Goal: Contribute content

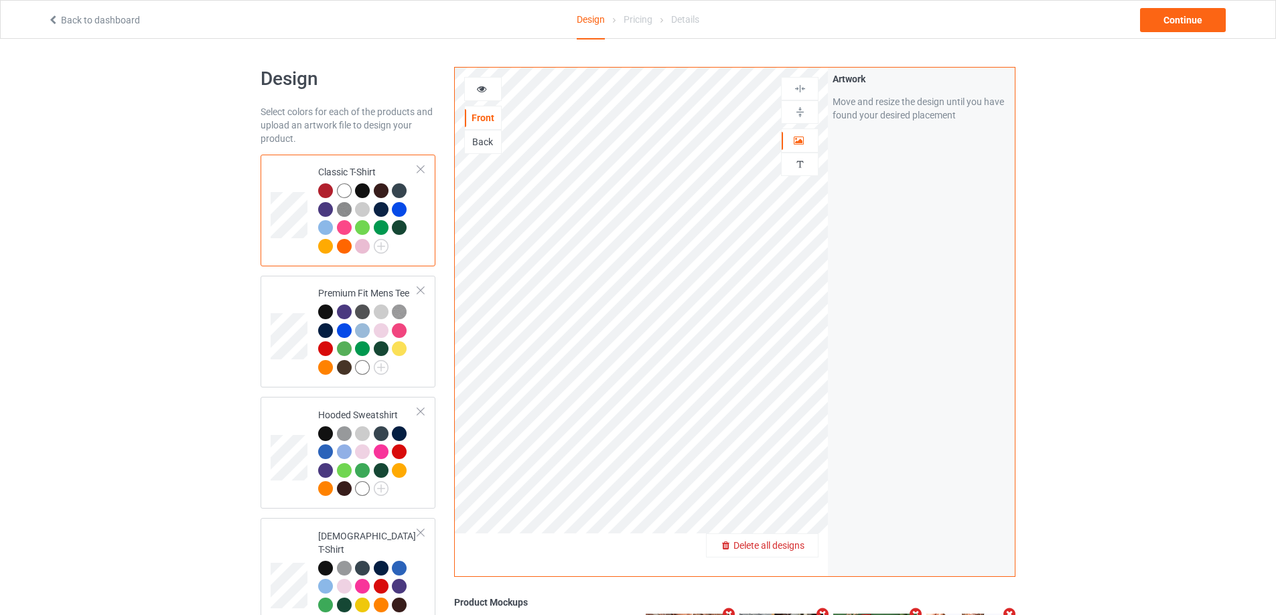
click at [785, 543] on span "Delete all designs" at bounding box center [768, 545] width 71 height 11
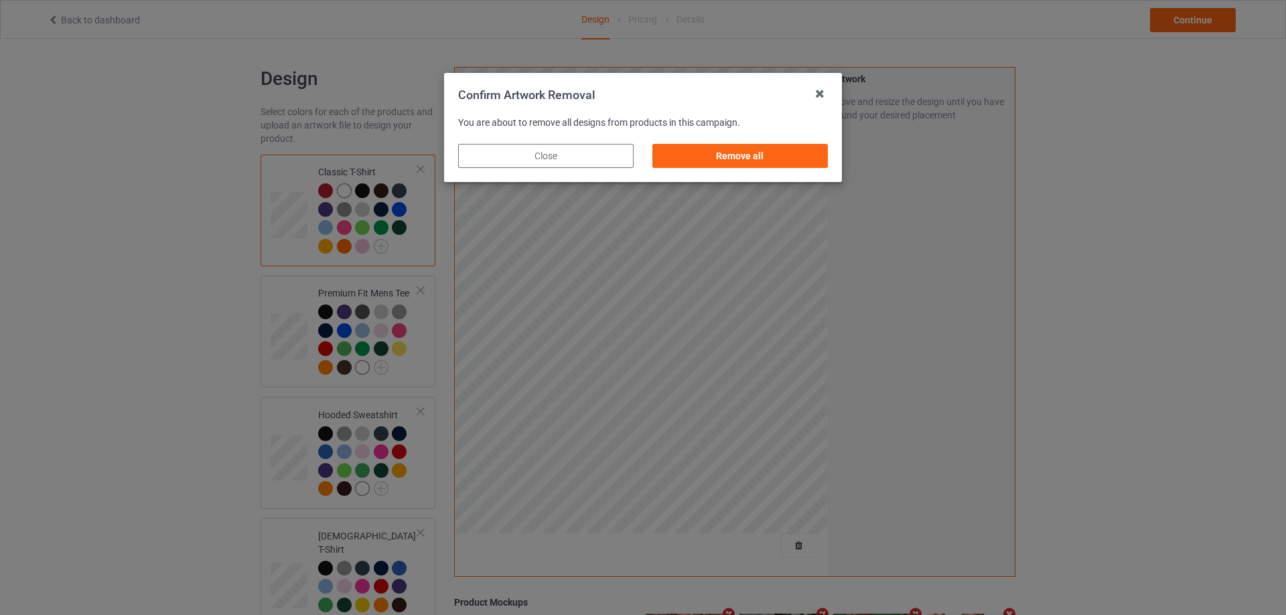
click at [790, 156] on div "Remove all" at bounding box center [739, 156] width 175 height 24
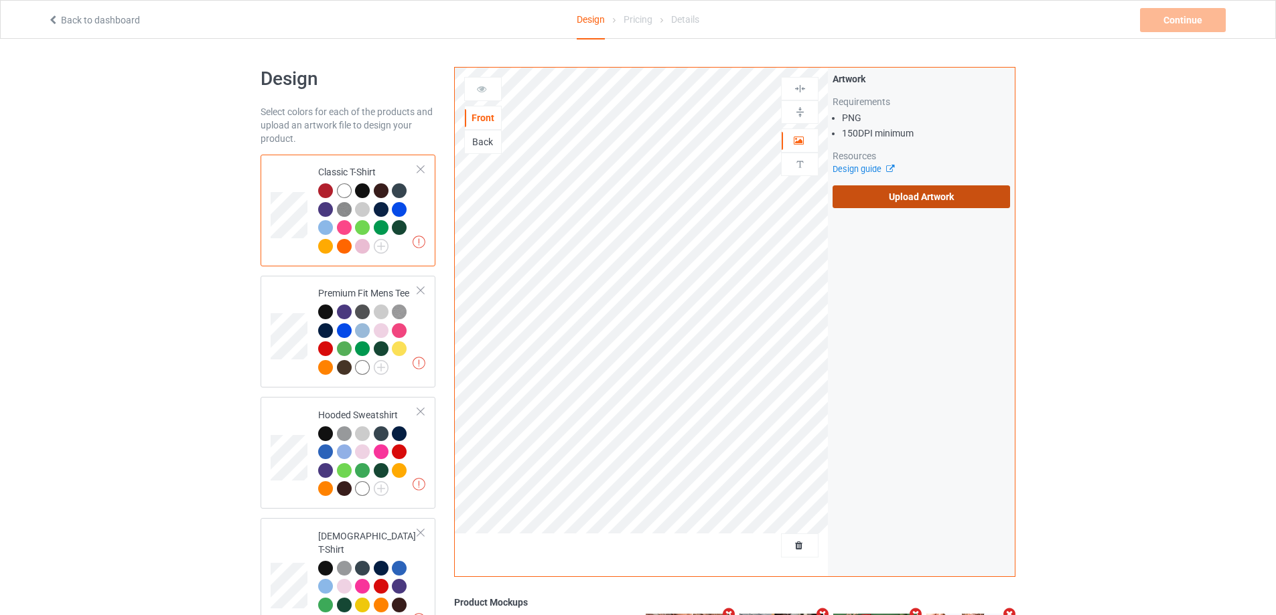
click at [873, 202] on label "Upload Artwork" at bounding box center [920, 197] width 177 height 23
click at [0, 0] on input "Upload Artwork" at bounding box center [0, 0] width 0 height 0
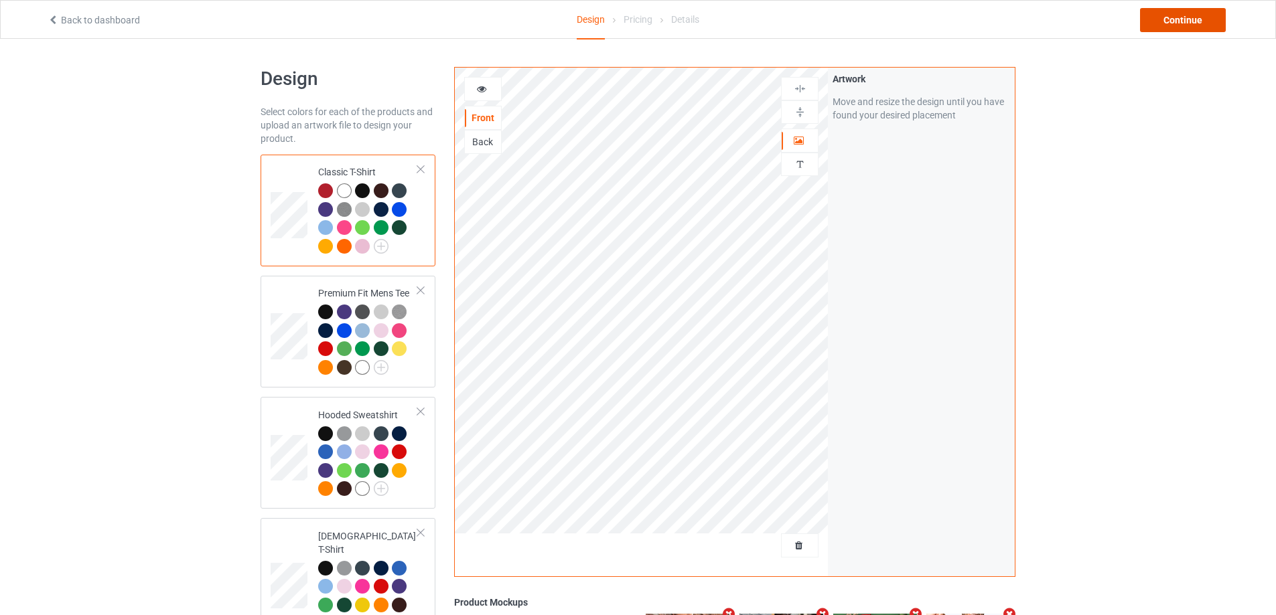
click at [1195, 23] on div "Continue" at bounding box center [1183, 20] width 86 height 24
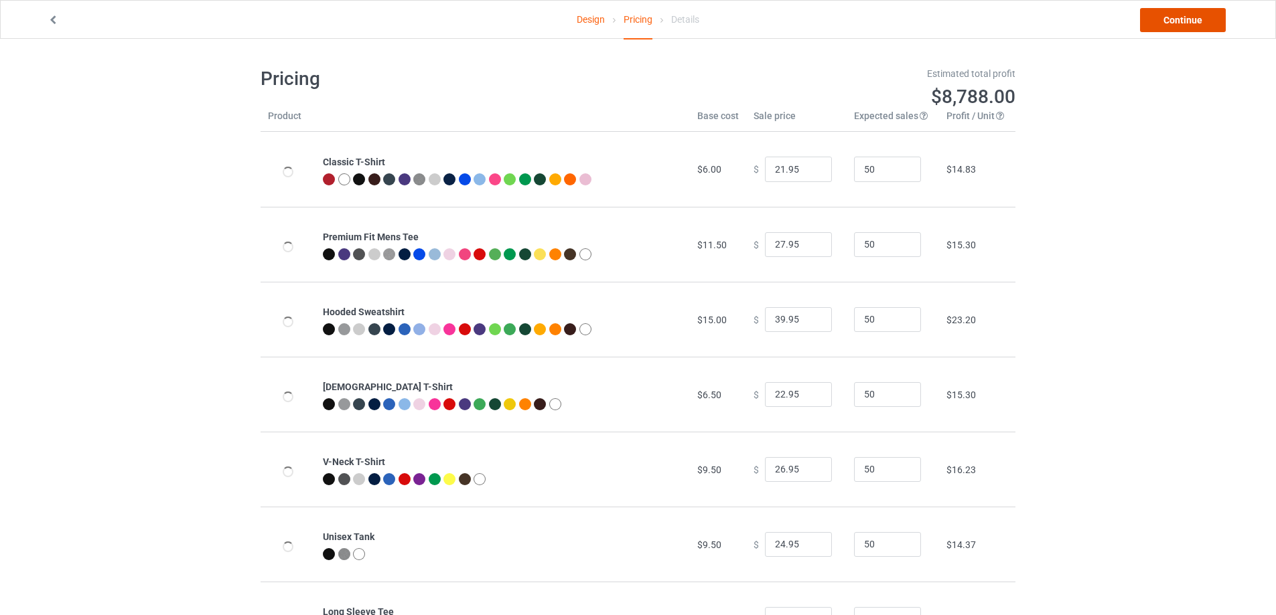
click at [1195, 22] on link "Continue" at bounding box center [1183, 20] width 86 height 24
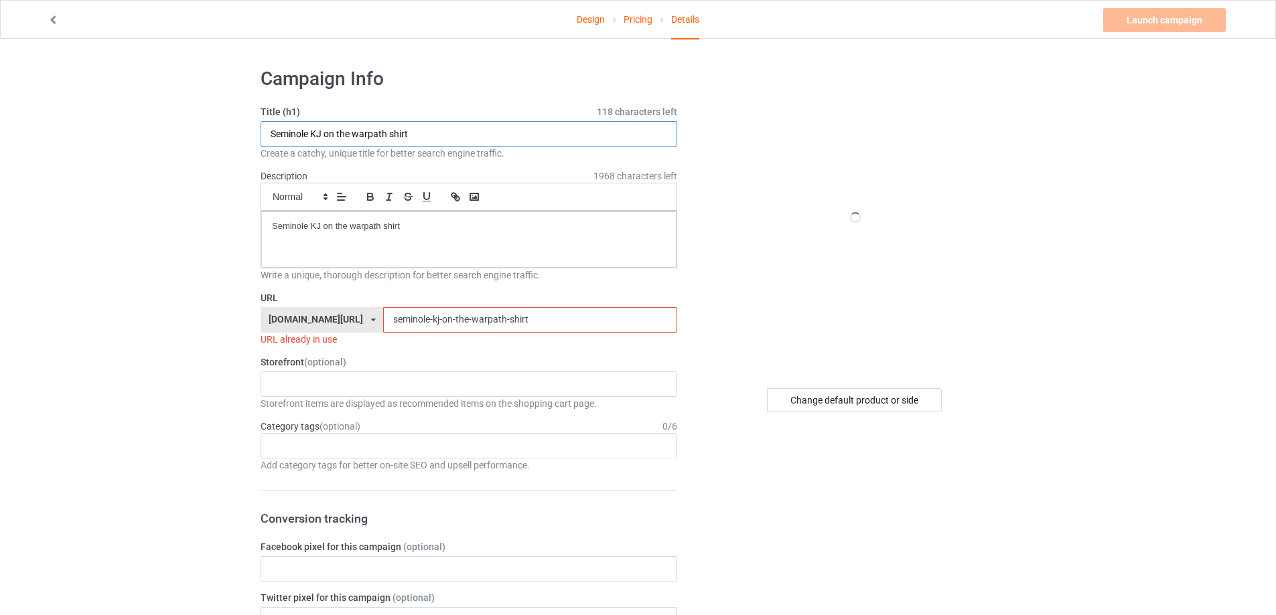
drag, startPoint x: 448, startPoint y: 130, endPoint x: 442, endPoint y: 244, distance: 114.7
paste input "[PERSON_NAME] [PERSON_NAME] [US_STATE] Huskers [PERSON_NAME] [PERSON_NAME] Masc…"
type input "[PERSON_NAME] [PERSON_NAME] [US_STATE] Huskers [PERSON_NAME] [PERSON_NAME] Masc…"
drag, startPoint x: 474, startPoint y: 242, endPoint x: 286, endPoint y: 217, distance: 189.8
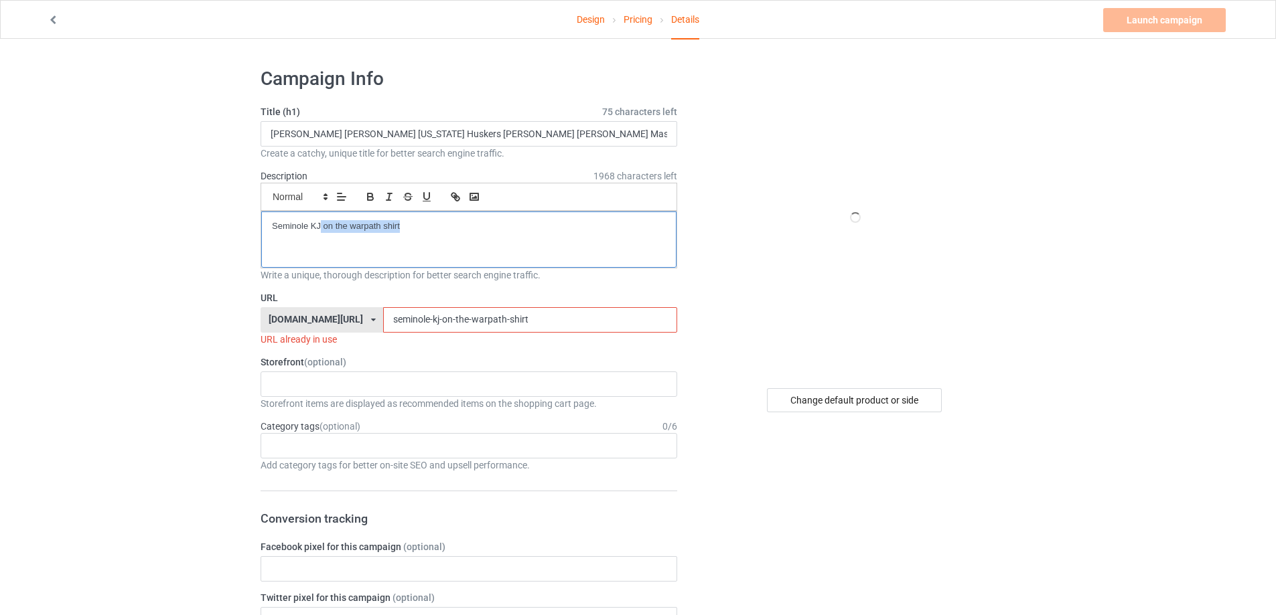
click at [287, 217] on div "Seminole KJ on the warpath shirt" at bounding box center [468, 240] width 415 height 56
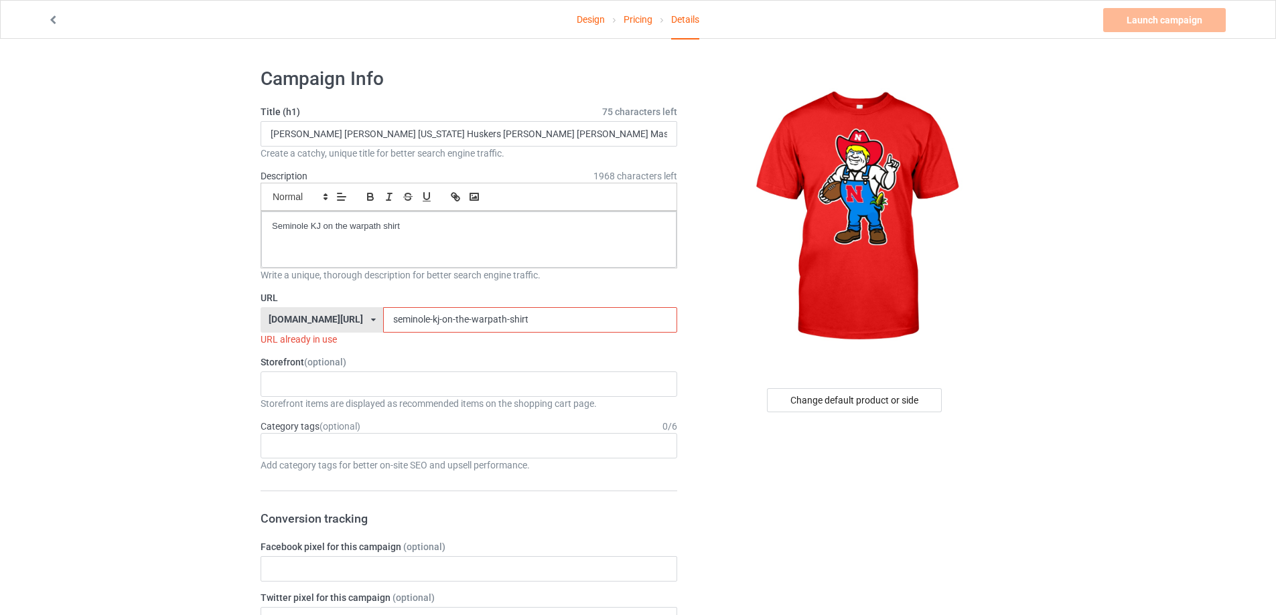
click at [630, 233] on div "[PERSON_NAME] [PERSON_NAME] [US_STATE] Huskers [PERSON_NAME] [PERSON_NAME] Masc…" at bounding box center [468, 240] width 415 height 56
drag, startPoint x: 629, startPoint y: 232, endPoint x: 258, endPoint y: 228, distance: 371.0
drag, startPoint x: 472, startPoint y: 317, endPoint x: 105, endPoint y: 298, distance: 367.5
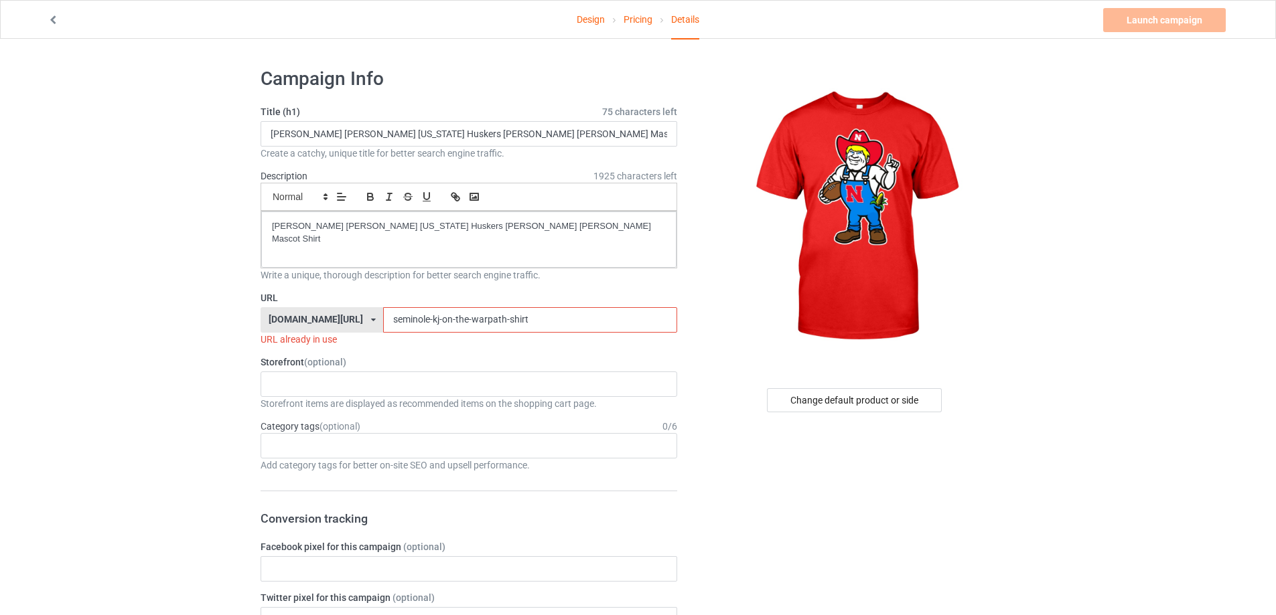
paste input "[PERSON_NAME]-[US_STATE]-huskers"
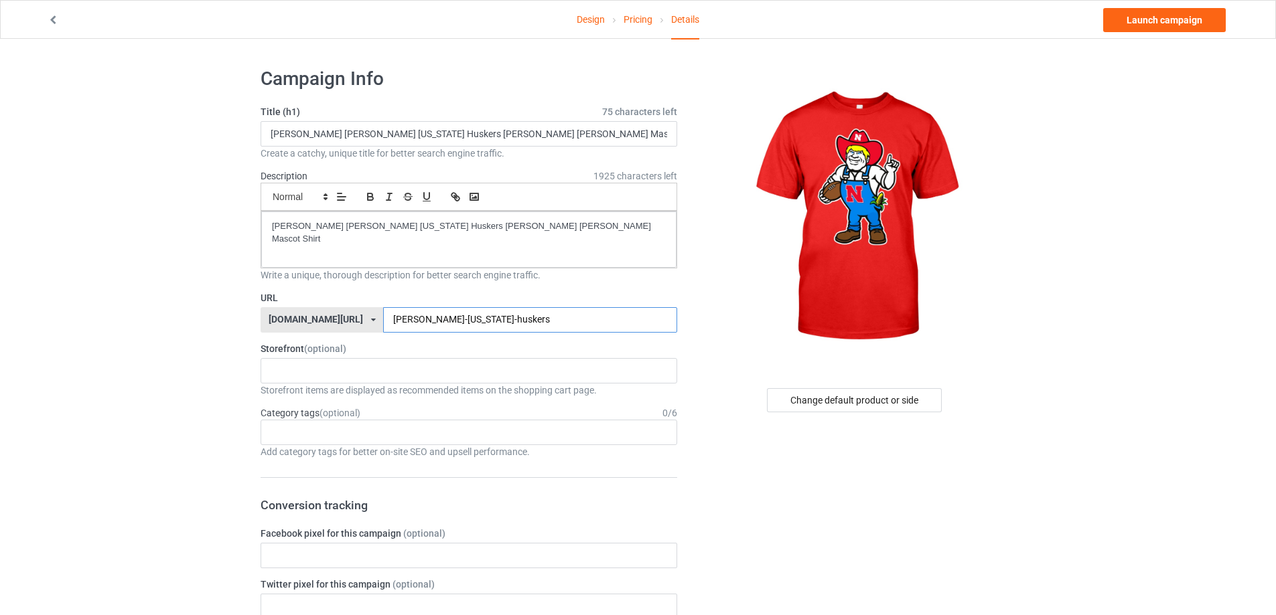
type input "[PERSON_NAME]-[US_STATE]-huskers"
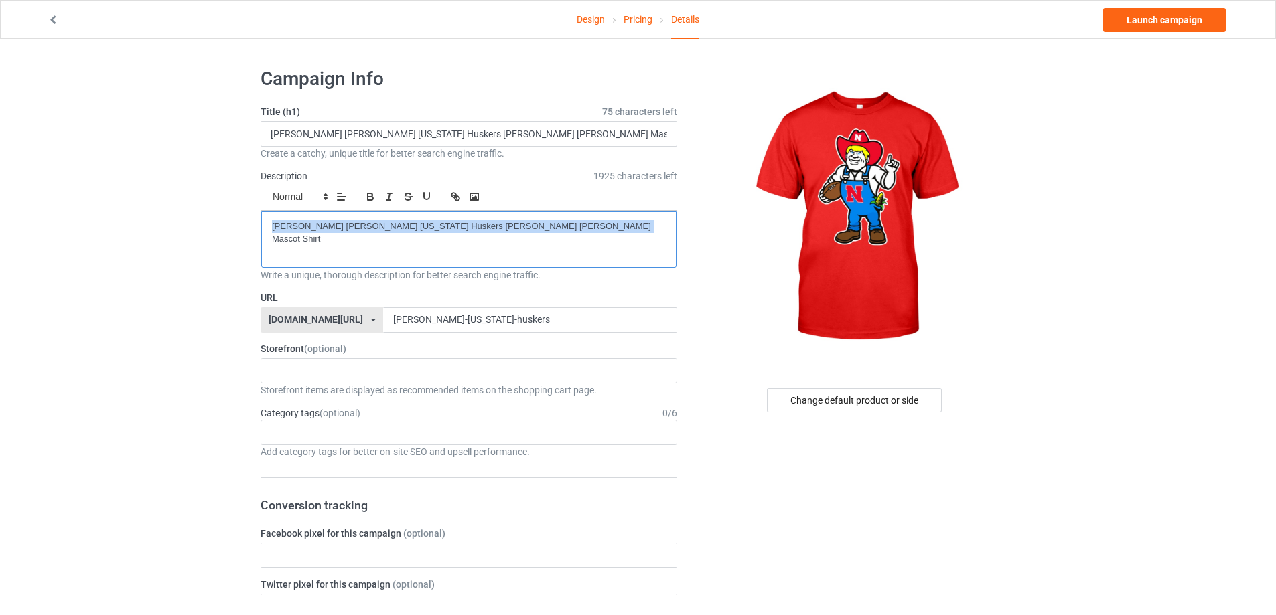
drag, startPoint x: 404, startPoint y: 215, endPoint x: 79, endPoint y: 187, distance: 326.7
copy p "[PERSON_NAME] [PERSON_NAME] [US_STATE] Huskers [PERSON_NAME] [PERSON_NAME] Masc…"
click at [1144, 27] on link "Launch campaign" at bounding box center [1164, 20] width 123 height 24
